Goal: Task Accomplishment & Management: Manage account settings

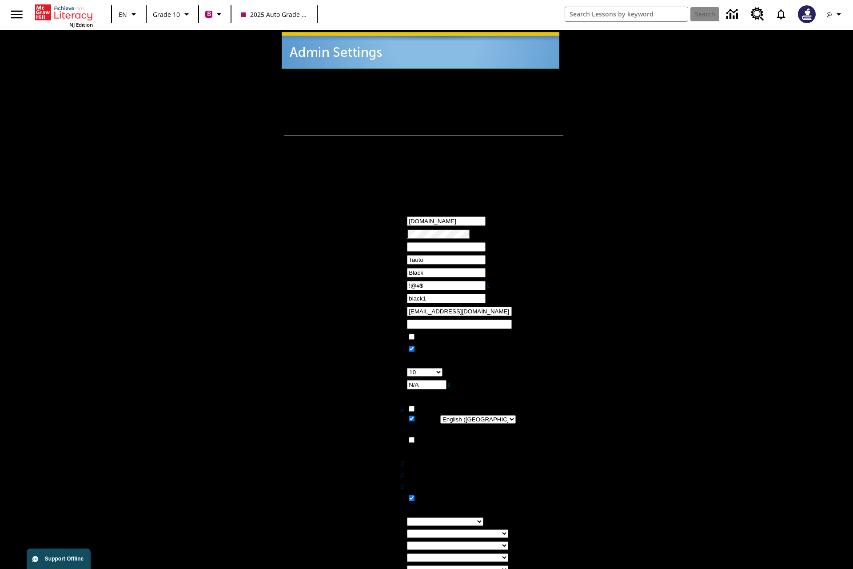
type input "!@#$"
click at [836, 14] on icon "Profile/Settings" at bounding box center [839, 14] width 11 height 11
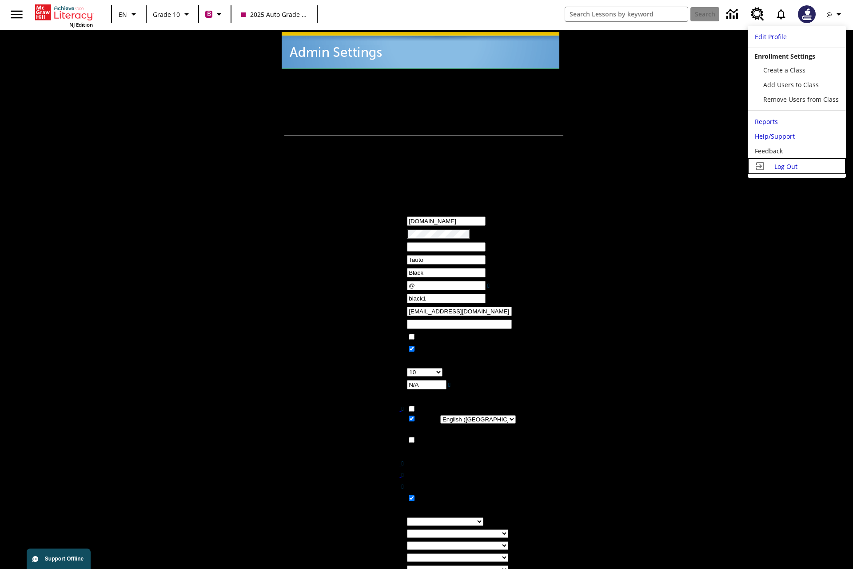
click at [797, 166] on span "Log Out" at bounding box center [786, 166] width 23 height 8
